Goal: Download file/media

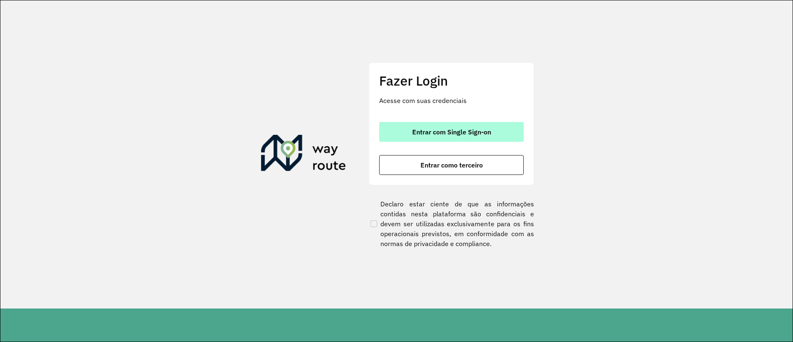
click at [448, 137] on button "Entrar com Single Sign-on" at bounding box center [451, 132] width 145 height 20
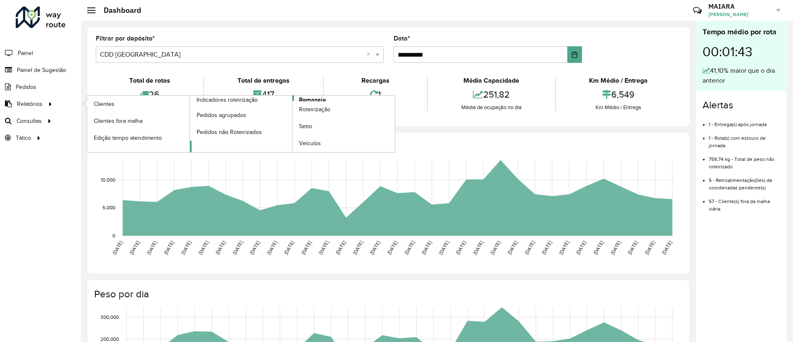
click at [312, 98] on span "Romaneio" at bounding box center [312, 99] width 27 height 9
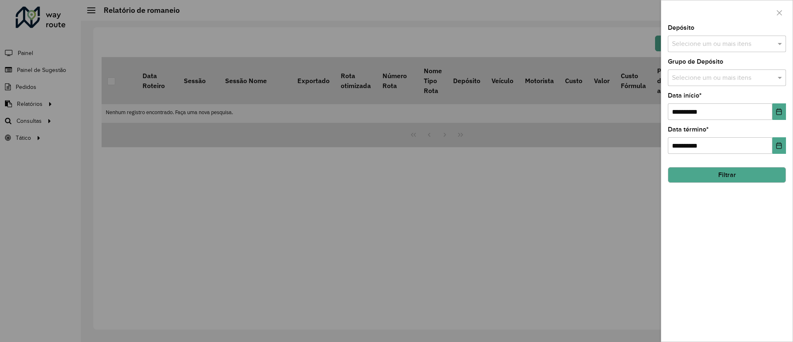
click at [708, 47] on input "text" at bounding box center [723, 44] width 106 height 10
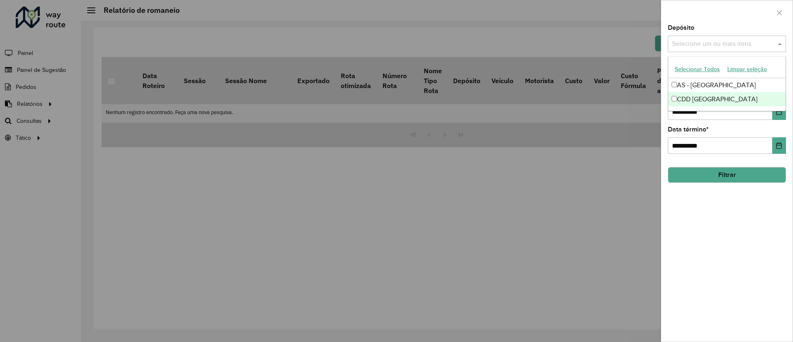
click at [697, 95] on div "CDD Florianópolis" at bounding box center [726, 99] width 117 height 14
click at [716, 184] on div "**********" at bounding box center [726, 183] width 131 height 316
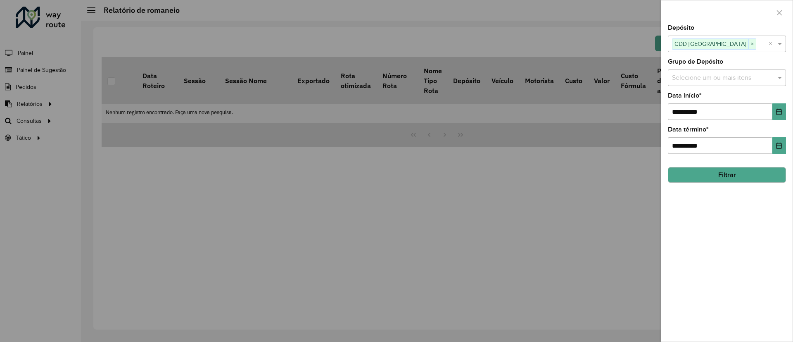
click at [719, 175] on button "Filtrar" at bounding box center [727, 175] width 118 height 16
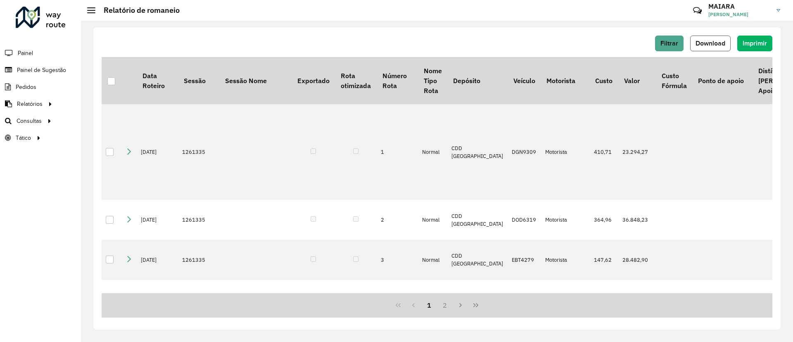
click at [718, 45] on span "Download" at bounding box center [711, 43] width 30 height 7
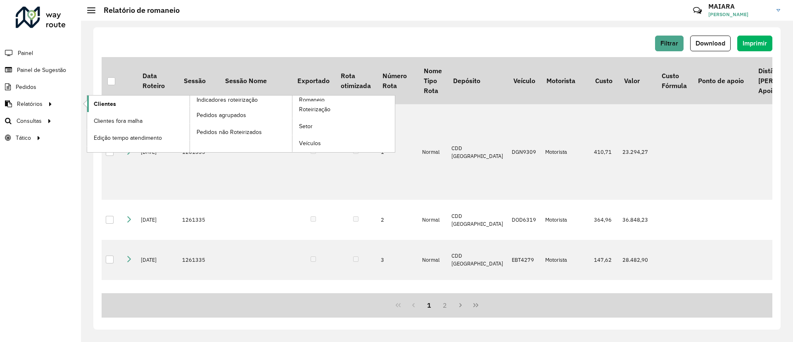
click at [96, 105] on span "Clientes" at bounding box center [105, 104] width 22 height 9
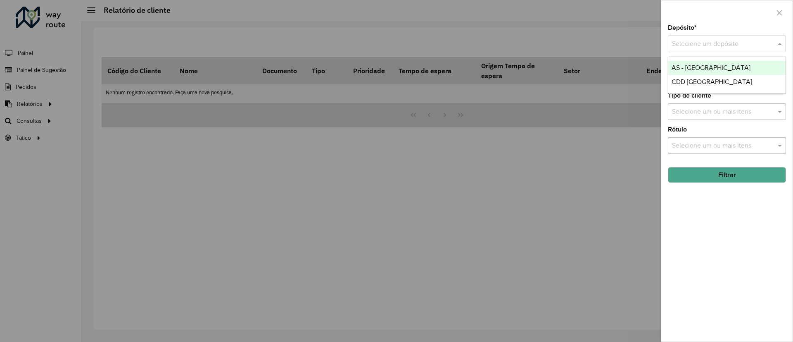
click at [706, 50] on div "Selecione um depósito" at bounding box center [727, 44] width 118 height 17
click at [702, 76] on div "CDD Florianópolis" at bounding box center [726, 82] width 117 height 14
click at [697, 172] on button "Filtrar" at bounding box center [727, 175] width 118 height 16
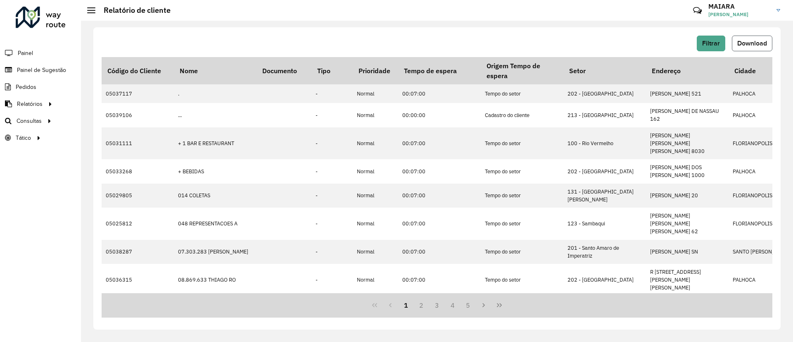
click at [746, 42] on span "Download" at bounding box center [752, 43] width 30 height 7
